Goal: Information Seeking & Learning: Find specific fact

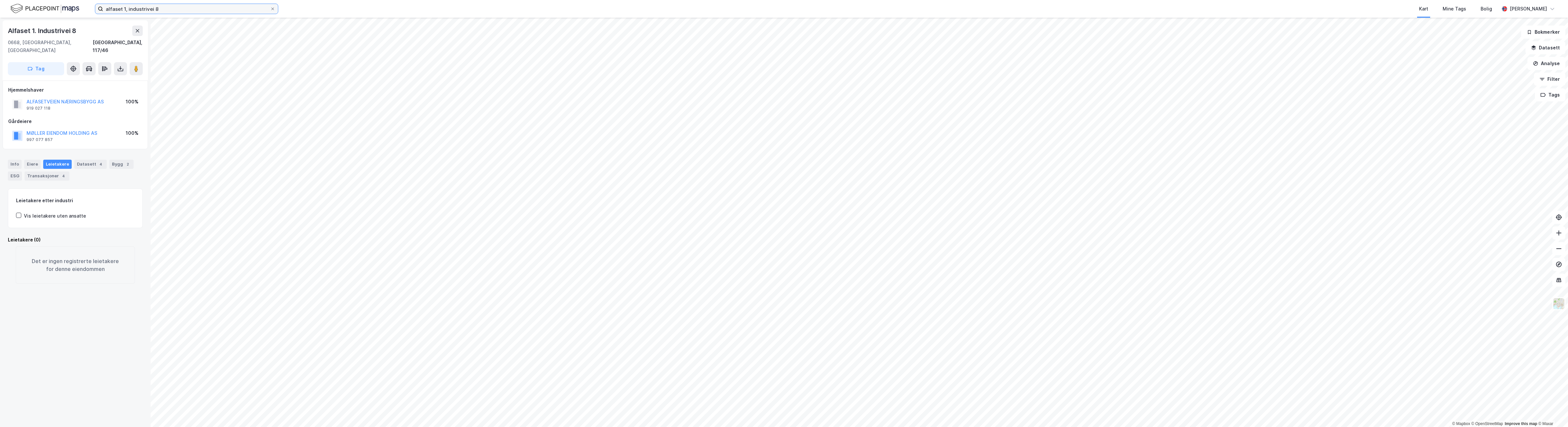
click at [228, 10] on input "alfaset 1, industrivei 8" at bounding box center [186, 9] width 167 height 10
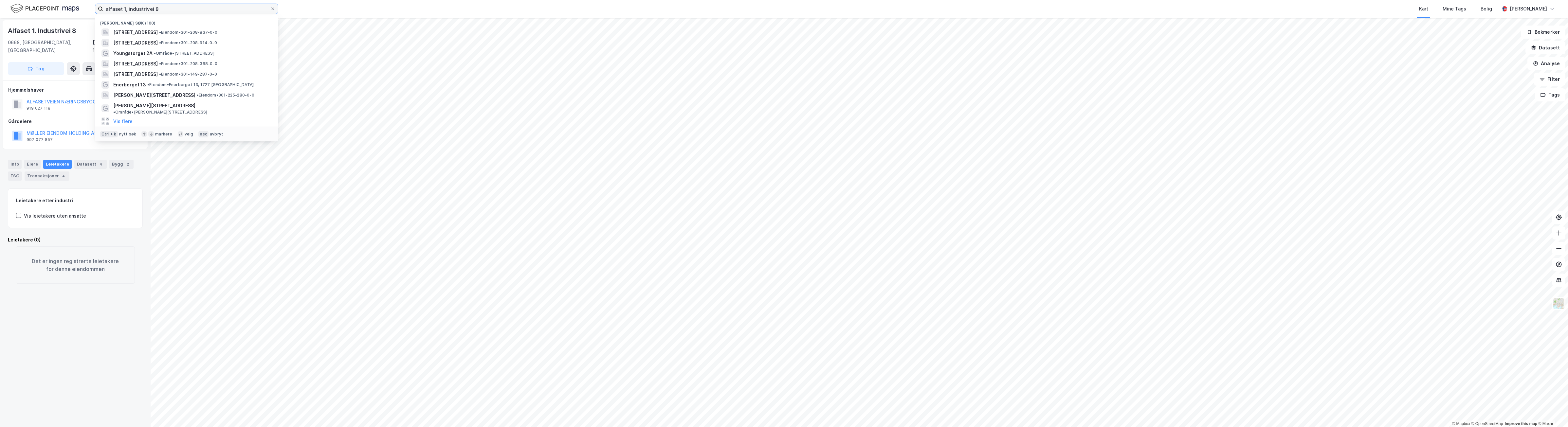
drag, startPoint x: 228, startPoint y: 10, endPoint x: -2, endPoint y: -9, distance: 230.8
click at [0, 0] on html "alfaset 1, industrivei 8 Nylige søk (100) [STREET_ADDRESS] • Eiendom • 301-208-…" at bounding box center [784, 214] width 1568 height 427
type input "ryenvsingen 11"
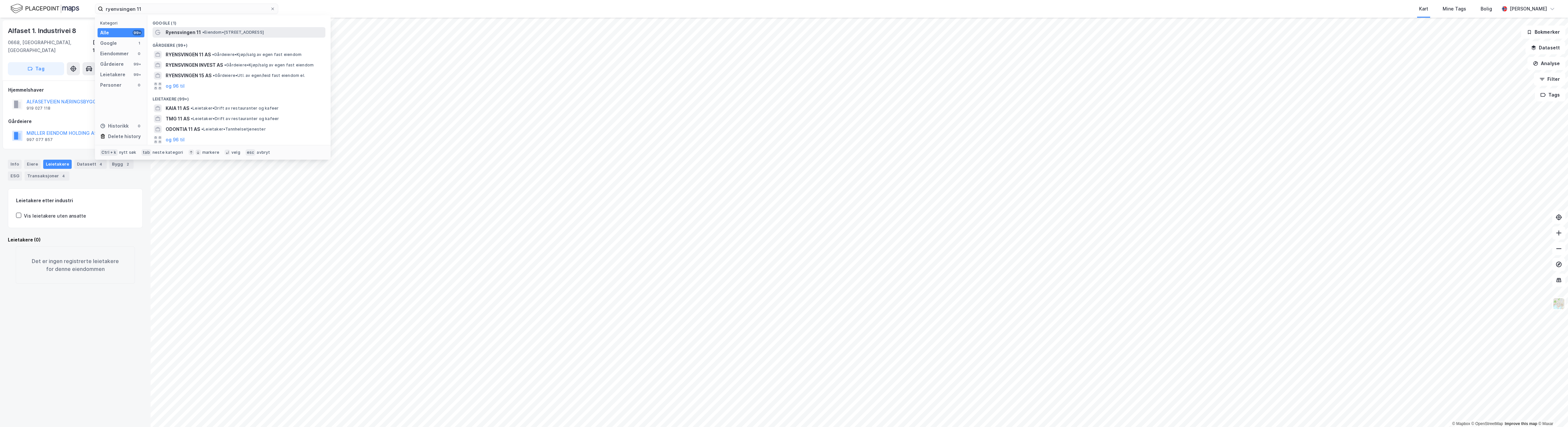
click at [264, 30] on span "• Eiendom • [STREET_ADDRESS]" at bounding box center [233, 32] width 61 height 5
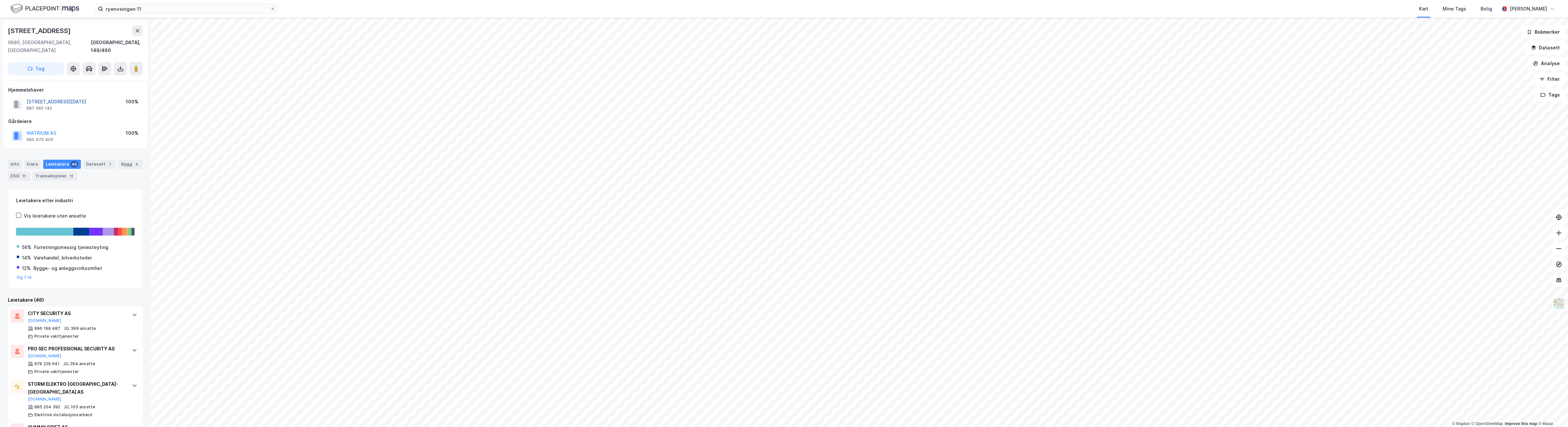
click at [0, 0] on button "[STREET_ADDRESS][DATE]" at bounding box center [0, 0] width 0 height 0
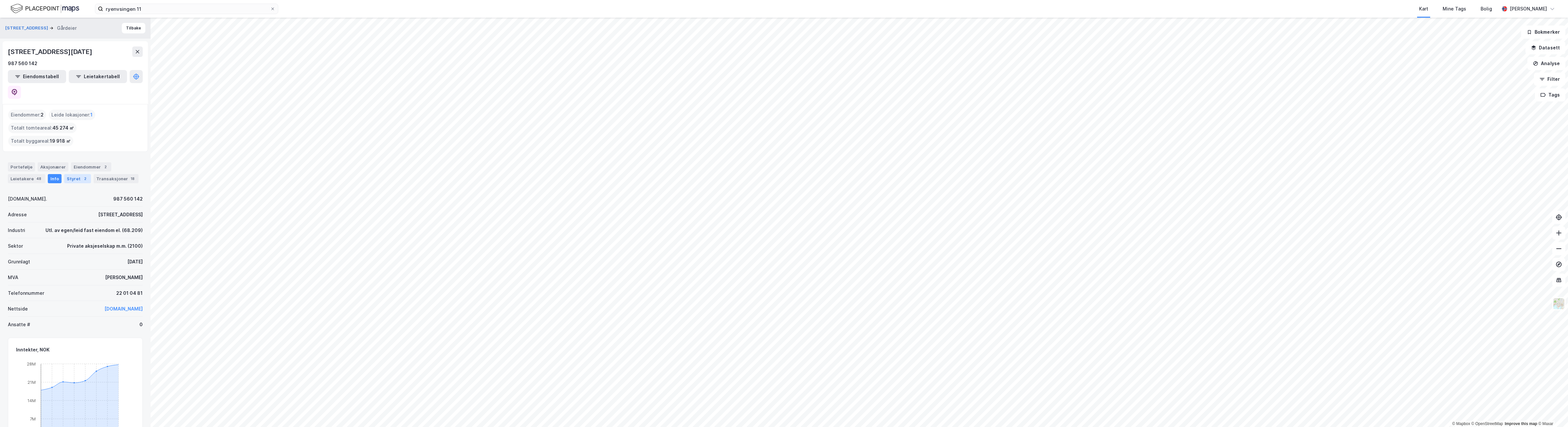
click at [82, 175] on div "2" at bounding box center [85, 178] width 7 height 7
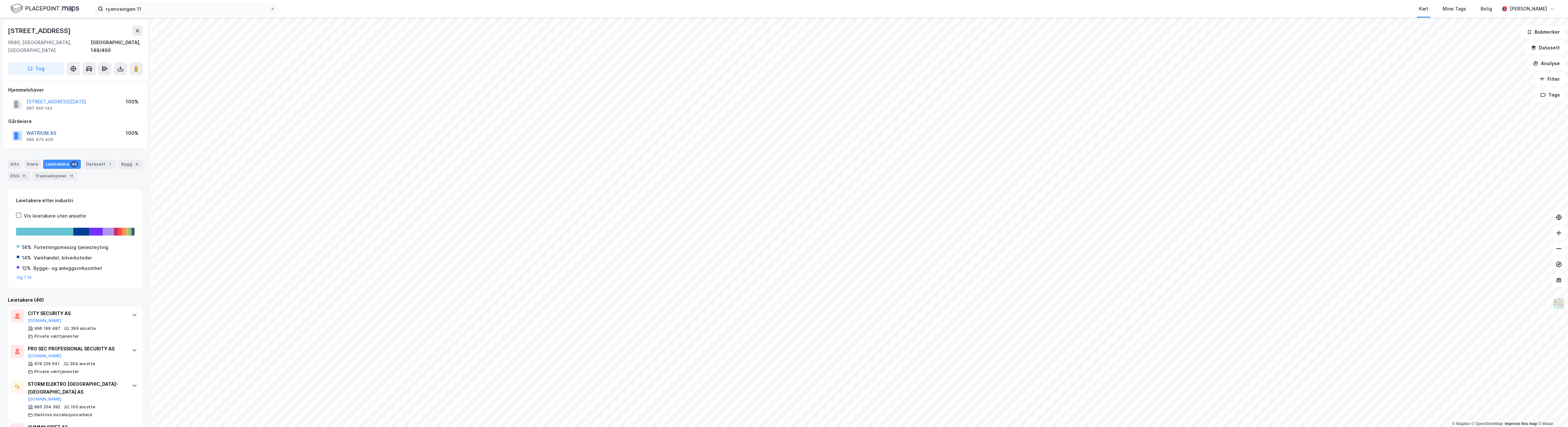
click at [0, 0] on button "WATRIUM AS" at bounding box center [0, 0] width 0 height 0
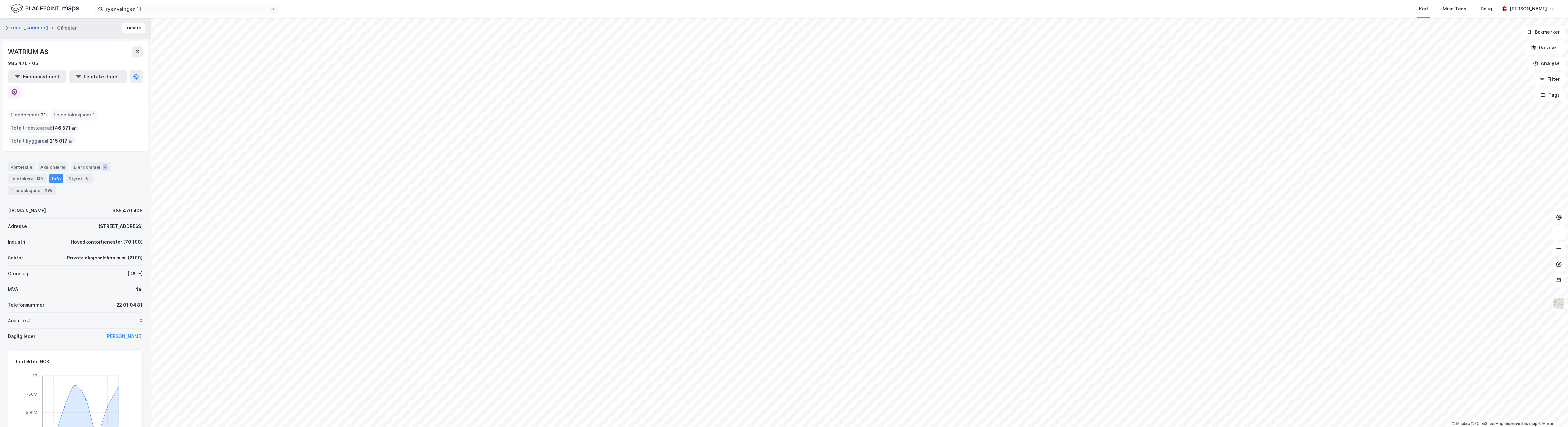
drag, startPoint x: 96, startPoint y: 150, endPoint x: 110, endPoint y: 158, distance: 16.1
click at [110, 162] on div "Portefølje Aksjonærer Eiendommer 21 Leietakere 130 Info Styret 6 Transaksjoner …" at bounding box center [75, 179] width 135 height 33
drag, startPoint x: 110, startPoint y: 158, endPoint x: 69, endPoint y: 161, distance: 41.1
click at [69, 174] on div "Styret 6" at bounding box center [79, 178] width 27 height 9
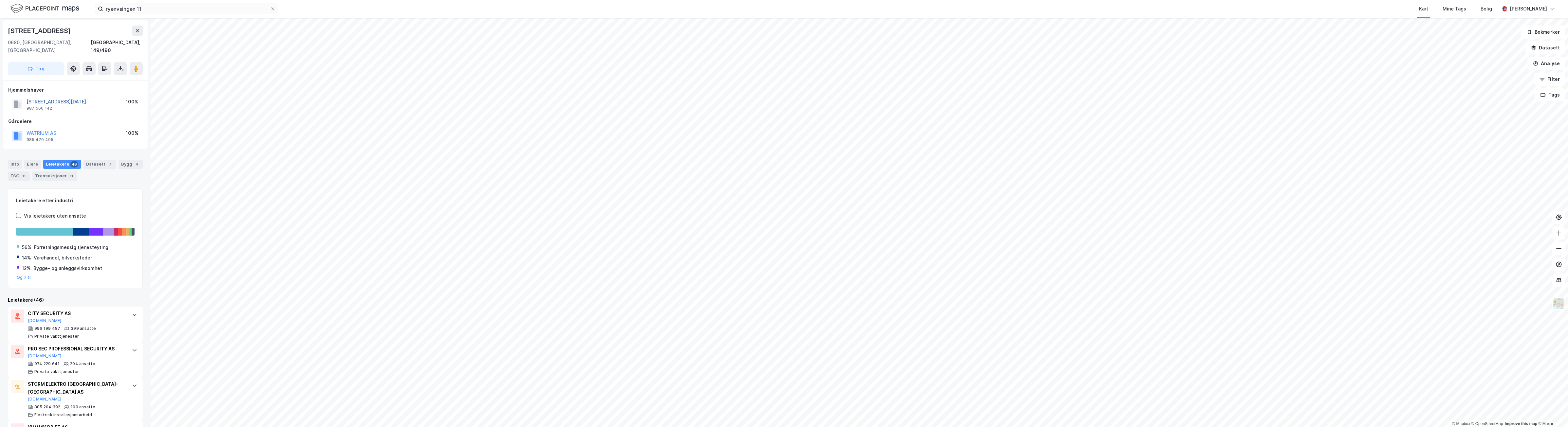
click at [0, 0] on button "[STREET_ADDRESS][DATE]" at bounding box center [0, 0] width 0 height 0
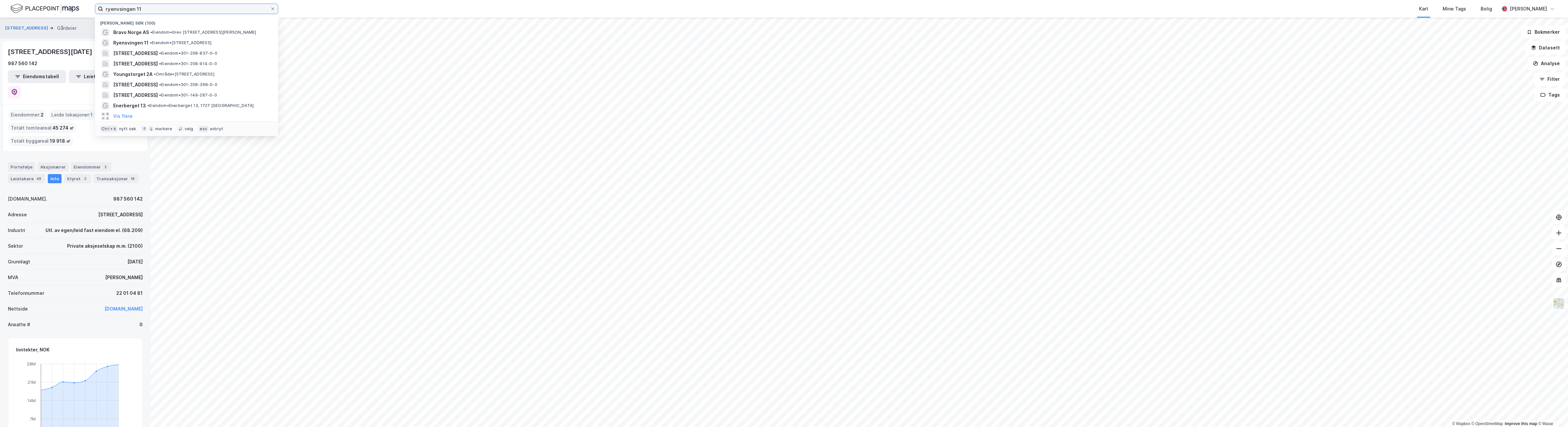
drag, startPoint x: 159, startPoint y: 9, endPoint x: 52, endPoint y: 5, distance: 107.1
click at [52, 6] on div "ryenvsingen 11 Nylige søk (100) Bravo Norge AS • Eiendom • [STREET_ADDRESS][PER…" at bounding box center [784, 9] width 1568 height 18
paste input "[PERSON_NAME] [PERSON_NAME] Trøa"
type input "[PERSON_NAME] [PERSON_NAME] Trøa"
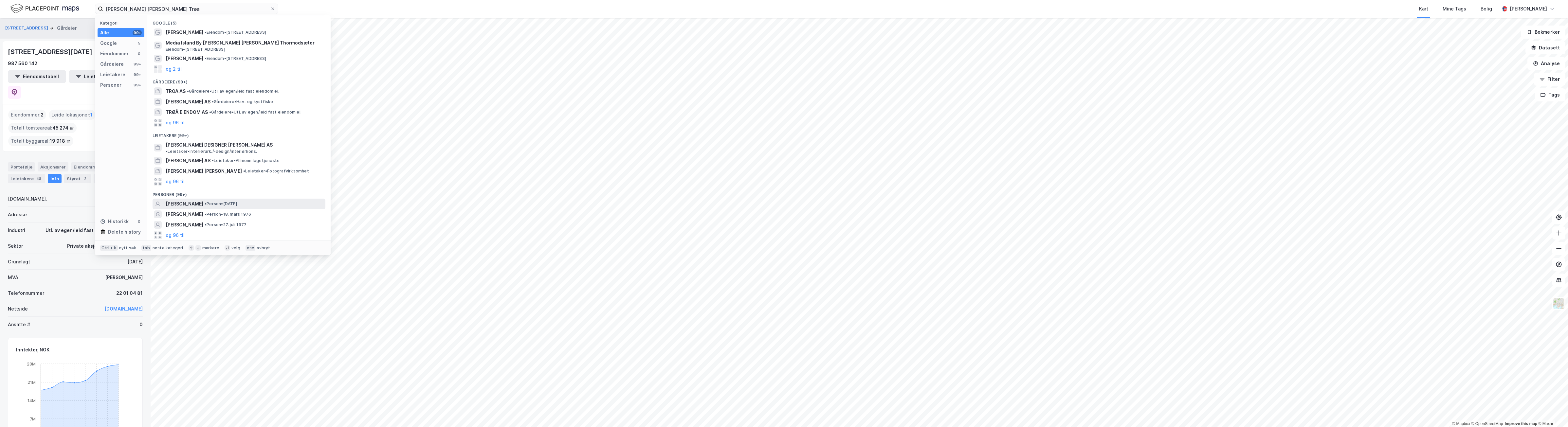
click at [233, 201] on span "• Person • [DATE]" at bounding box center [220, 204] width 32 height 5
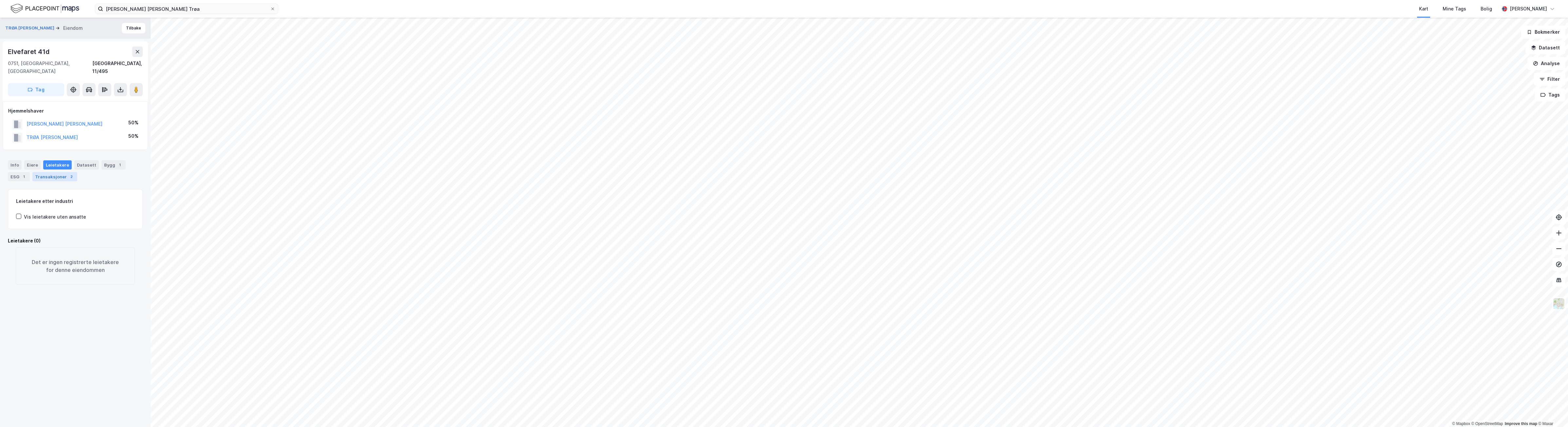
click at [64, 172] on div "Transaksjoner 2" at bounding box center [55, 176] width 45 height 9
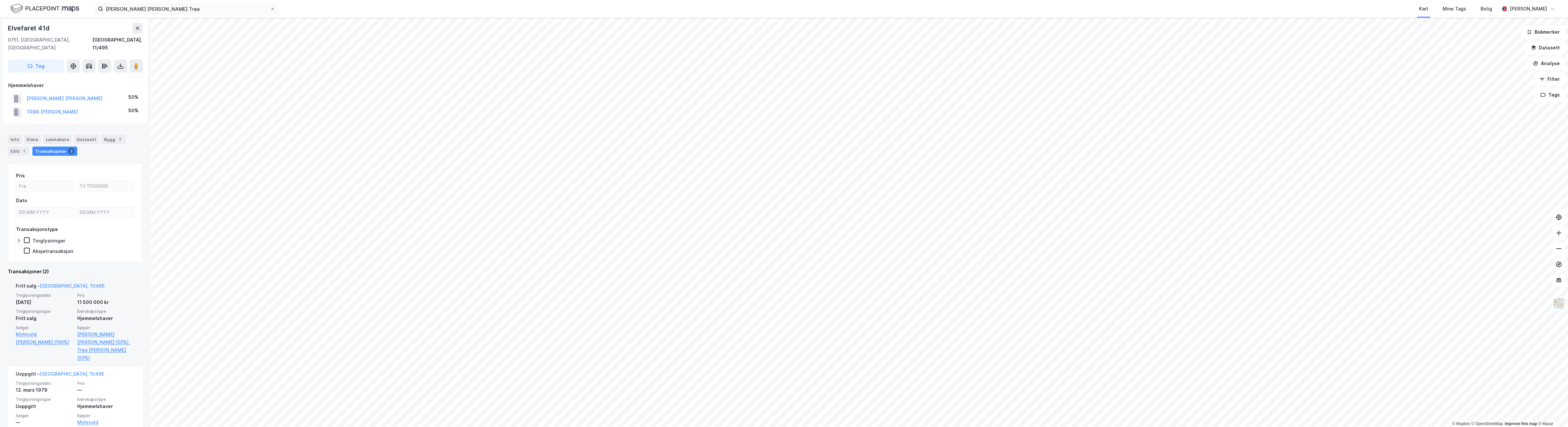
scroll to position [36, 0]
